Goal: Task Accomplishment & Management: Manage account settings

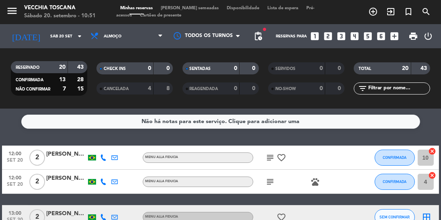
click at [270, 160] on icon "subject" at bounding box center [270, 158] width 10 height 10
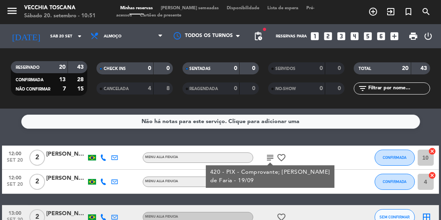
click at [440, 115] on service-notes "Não há notas para este serviço. Clique para adicionar uma" at bounding box center [220, 122] width 441 height 14
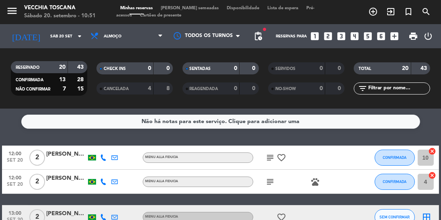
click at [270, 185] on icon "subject" at bounding box center [270, 182] width 10 height 10
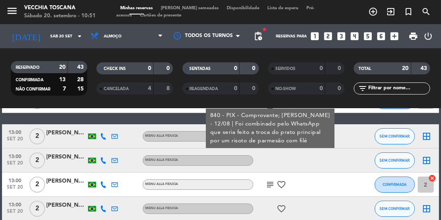
scroll to position [83, 0]
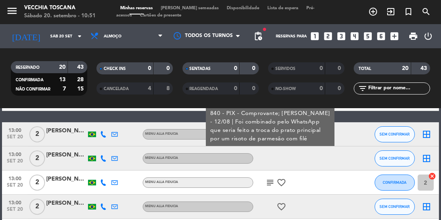
click at [266, 181] on icon "subject" at bounding box center [270, 183] width 10 height 10
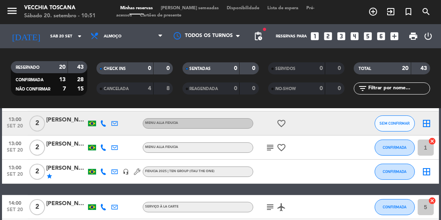
scroll to position [167, 0]
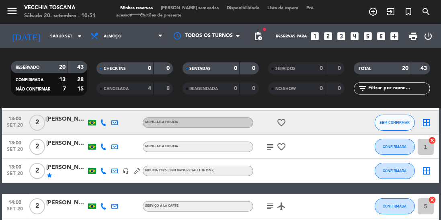
click at [271, 147] on icon "subject" at bounding box center [270, 147] width 10 height 10
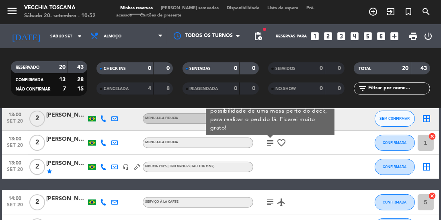
scroll to position [169, 0]
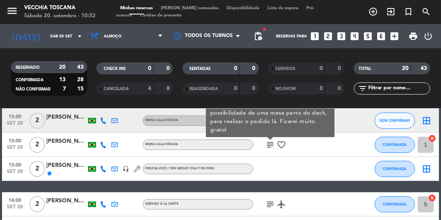
click at [272, 206] on icon "subject" at bounding box center [270, 205] width 10 height 10
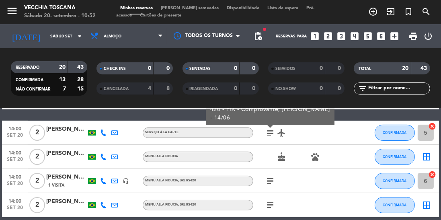
scroll to position [241, 0]
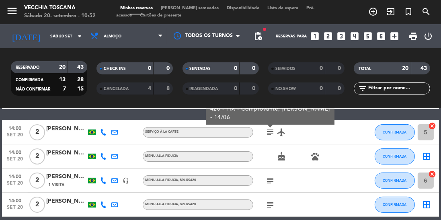
click at [271, 182] on icon "subject" at bounding box center [270, 181] width 10 height 10
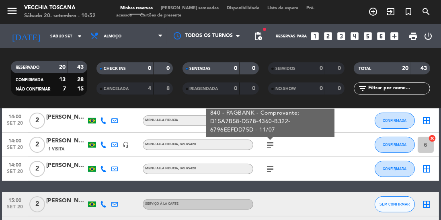
scroll to position [289, 0]
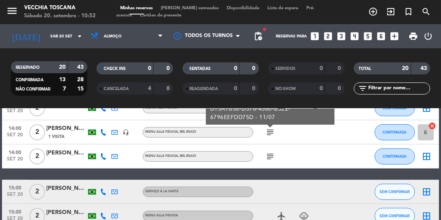
click at [268, 156] on icon "subject" at bounding box center [270, 157] width 10 height 10
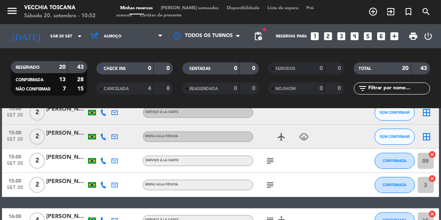
scroll to position [374, 0]
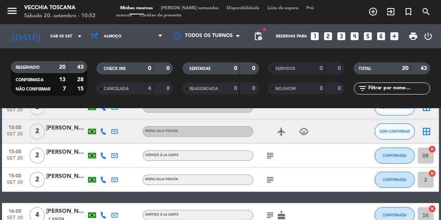
click at [268, 158] on icon "subject" at bounding box center [270, 156] width 10 height 10
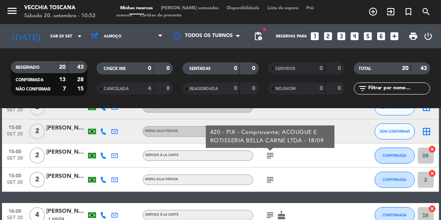
click at [272, 181] on icon "subject" at bounding box center [270, 180] width 10 height 10
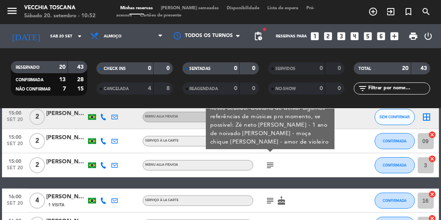
scroll to position [389, 0]
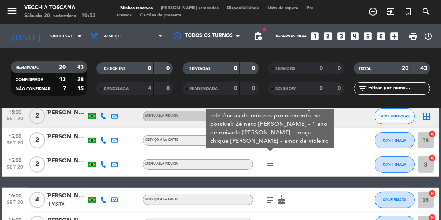
click at [271, 199] on icon "subject" at bounding box center [270, 200] width 10 height 10
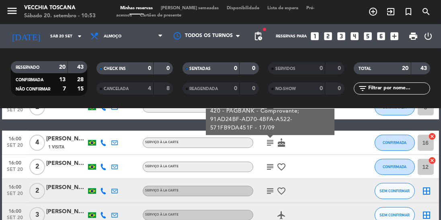
scroll to position [453, 0]
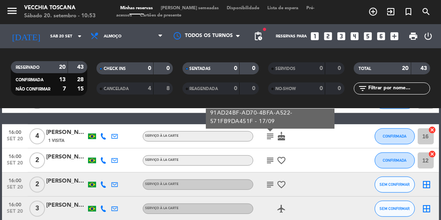
click at [273, 162] on icon "subject" at bounding box center [270, 161] width 10 height 10
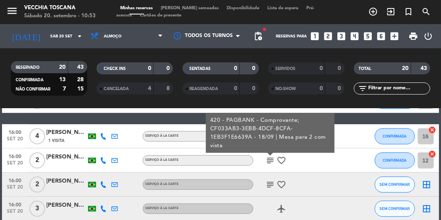
click at [269, 183] on icon "subject" at bounding box center [270, 185] width 10 height 10
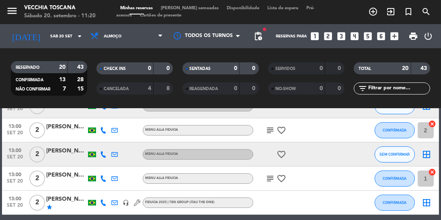
scroll to position [139, 0]
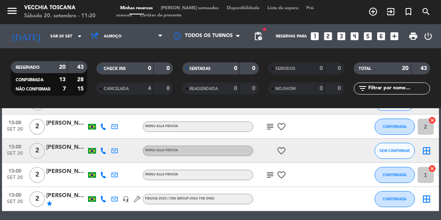
click at [424, 146] on icon "border_all" at bounding box center [427, 151] width 10 height 10
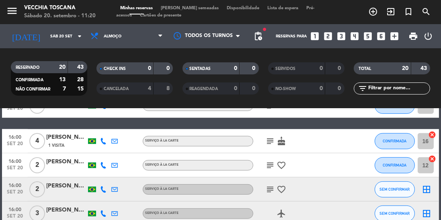
scroll to position [455, 0]
